Goal: Information Seeking & Learning: Check status

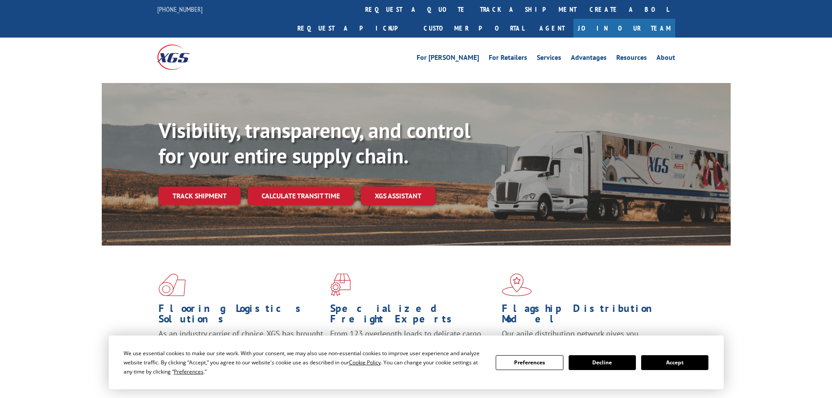
drag, startPoint x: 685, startPoint y: 363, endPoint x: 635, endPoint y: 360, distance: 49.5
click at [685, 363] on button "Accept" at bounding box center [674, 362] width 67 height 15
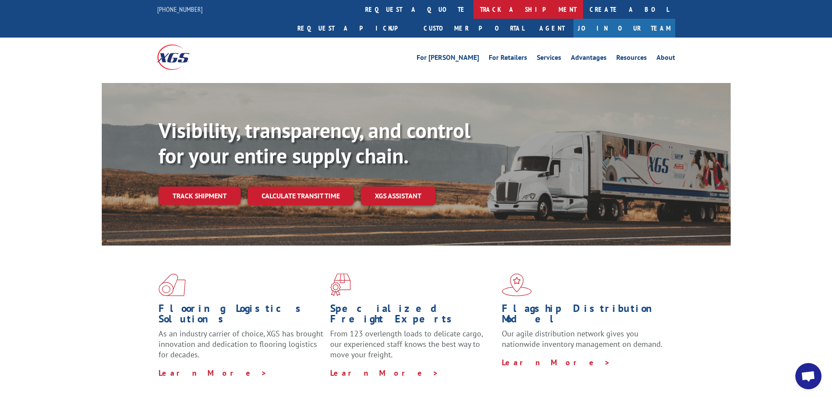
click at [473, 12] on link "track a shipment" at bounding box center [528, 9] width 110 height 19
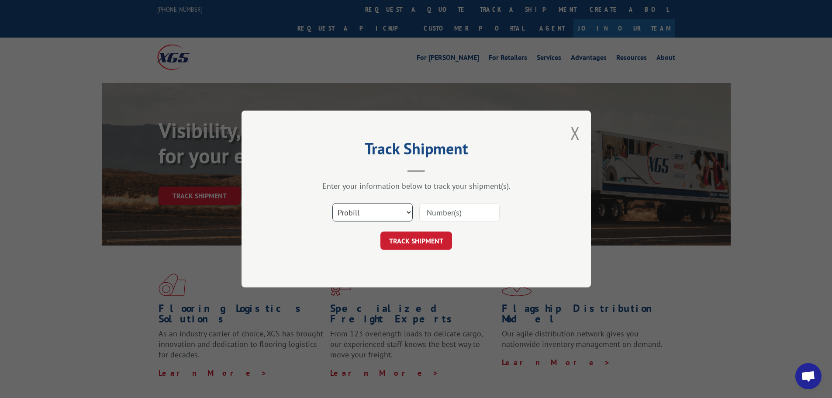
click at [380, 209] on select "Select category... Probill BOL PO" at bounding box center [372, 212] width 80 height 18
select select "po"
click at [332, 203] on select "Select category... Probill BOL PO" at bounding box center [372, 212] width 80 height 18
click at [441, 207] on input at bounding box center [459, 212] width 80 height 18
paste input "17523142"
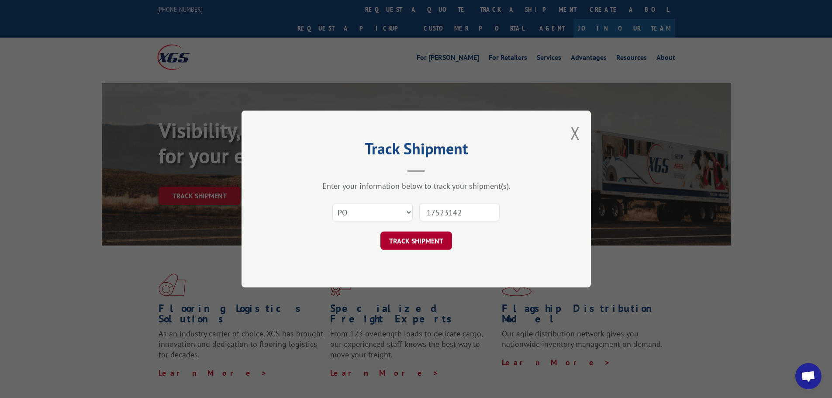
type input "17523142"
click at [423, 245] on button "TRACK SHIPMENT" at bounding box center [416, 240] width 72 height 18
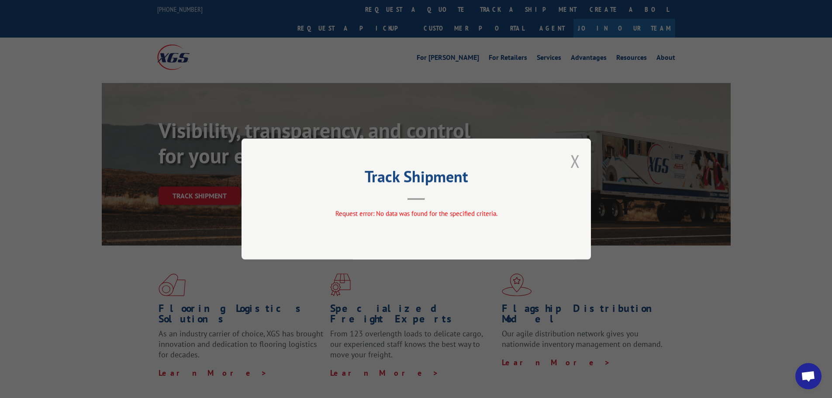
click at [576, 159] on button "Close modal" at bounding box center [575, 160] width 10 height 23
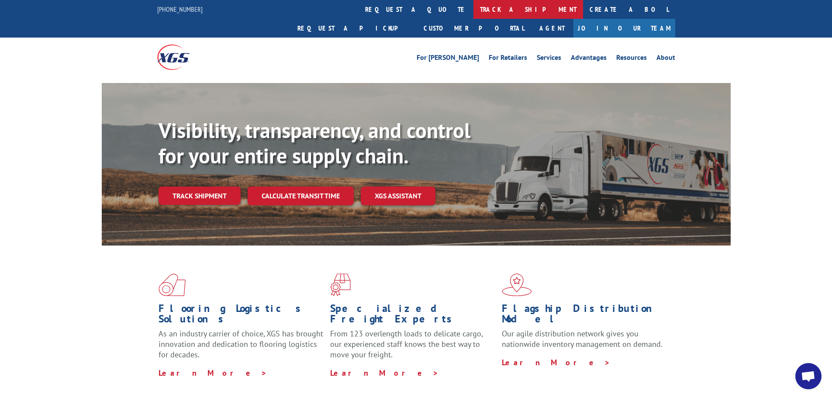
click at [473, 14] on link "track a shipment" at bounding box center [528, 9] width 110 height 19
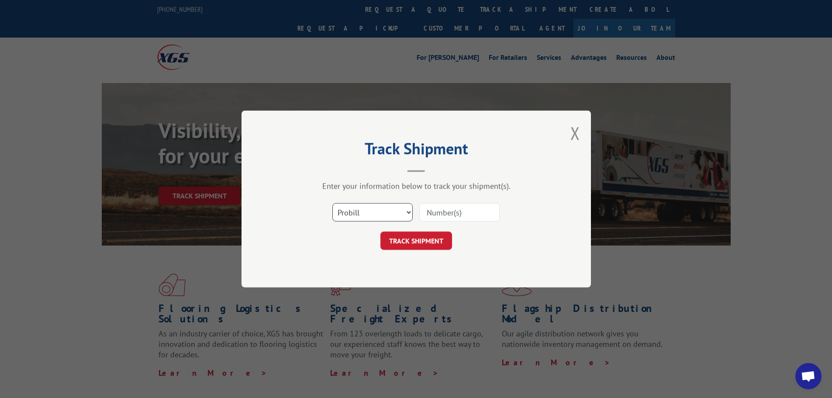
click at [344, 209] on select "Select category... Probill BOL PO" at bounding box center [372, 212] width 80 height 18
select select "po"
click at [332, 203] on select "Select category... Probill BOL PO" at bounding box center [372, 212] width 80 height 18
click at [435, 215] on input at bounding box center [459, 212] width 80 height 18
paste input "17523127"
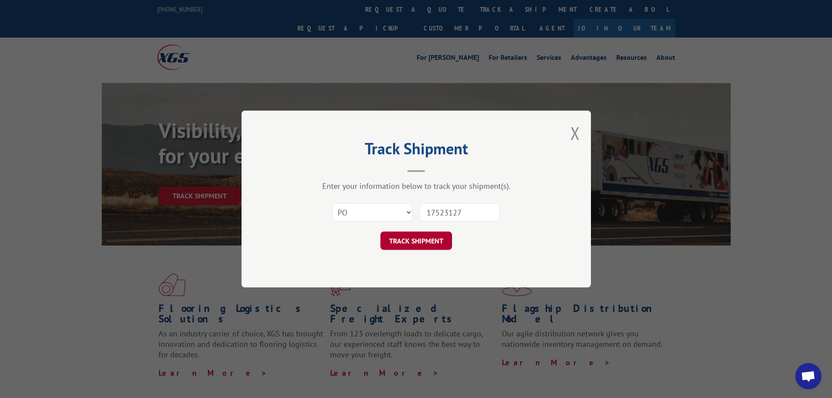
type input "17523127"
click at [414, 247] on button "TRACK SHIPMENT" at bounding box center [416, 240] width 72 height 18
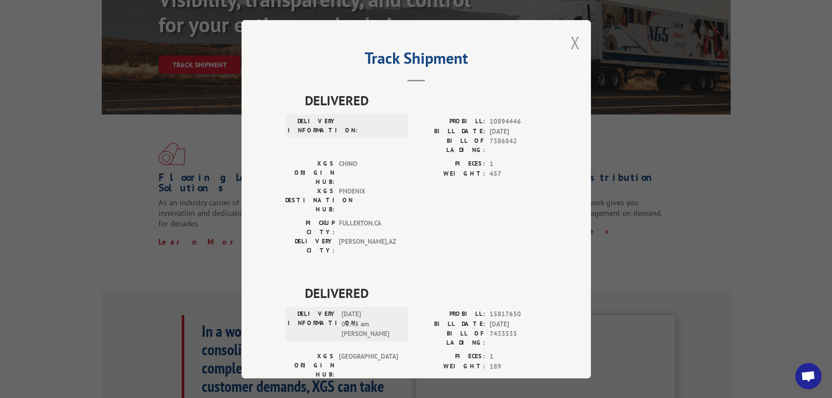
click at [571, 40] on button "Close modal" at bounding box center [575, 42] width 10 height 23
